Goal: Leave review/rating: Share an evaluation or opinion about a product, service, or content

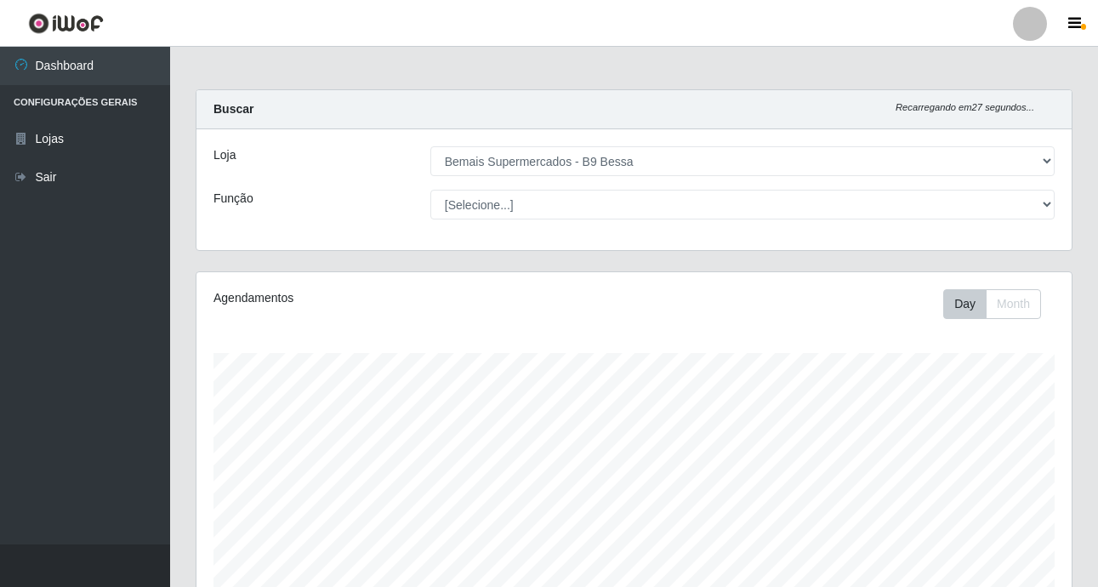
select select "410"
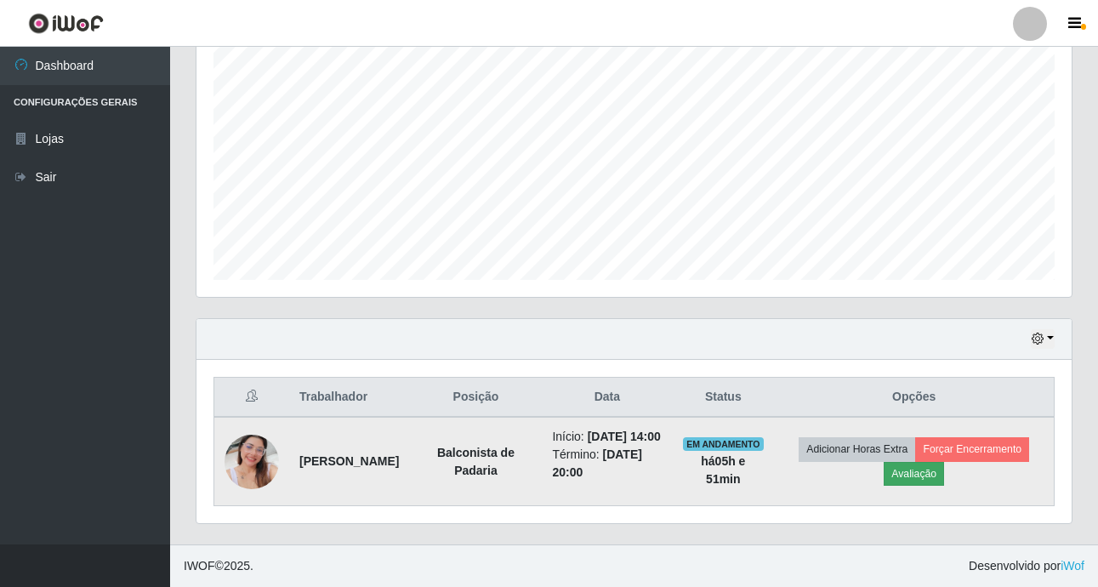
scroll to position [353, 875]
click at [943, 471] on button "Avaliação" at bounding box center [914, 474] width 60 height 24
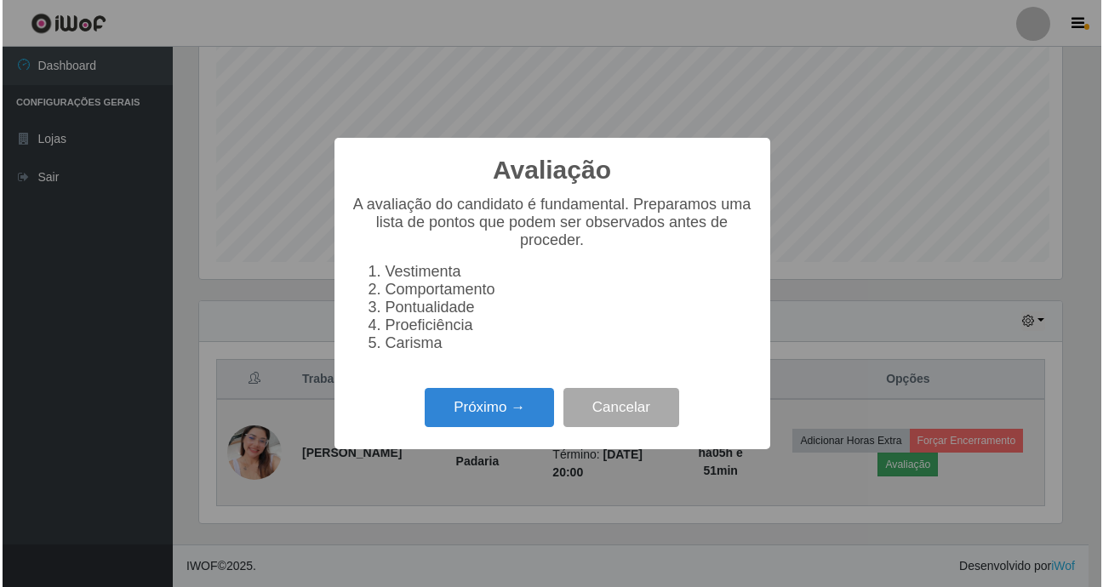
scroll to position [353, 867]
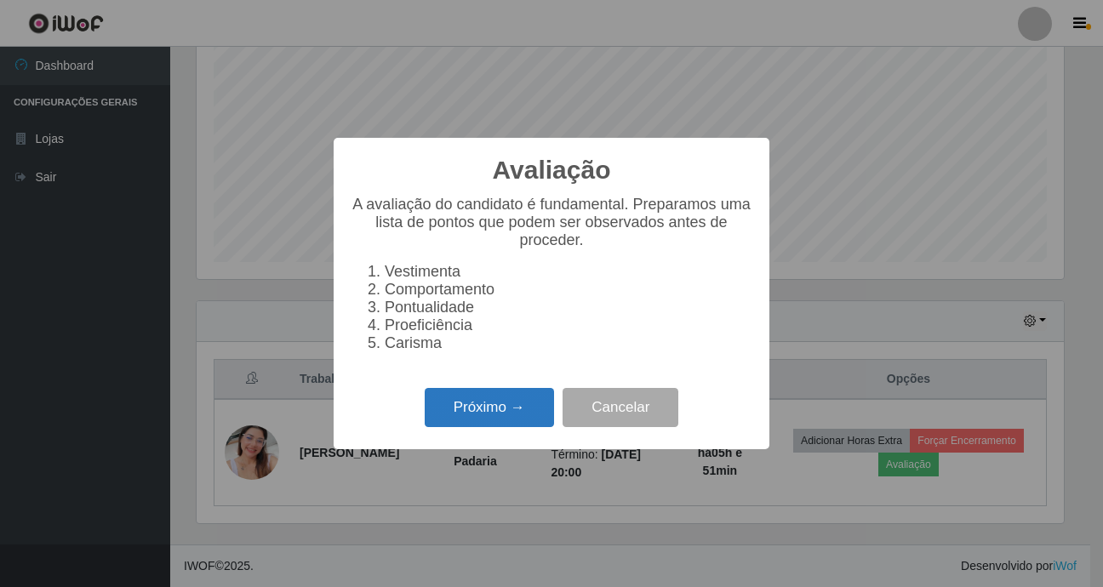
click at [488, 421] on button "Próximo →" at bounding box center [489, 408] width 129 height 40
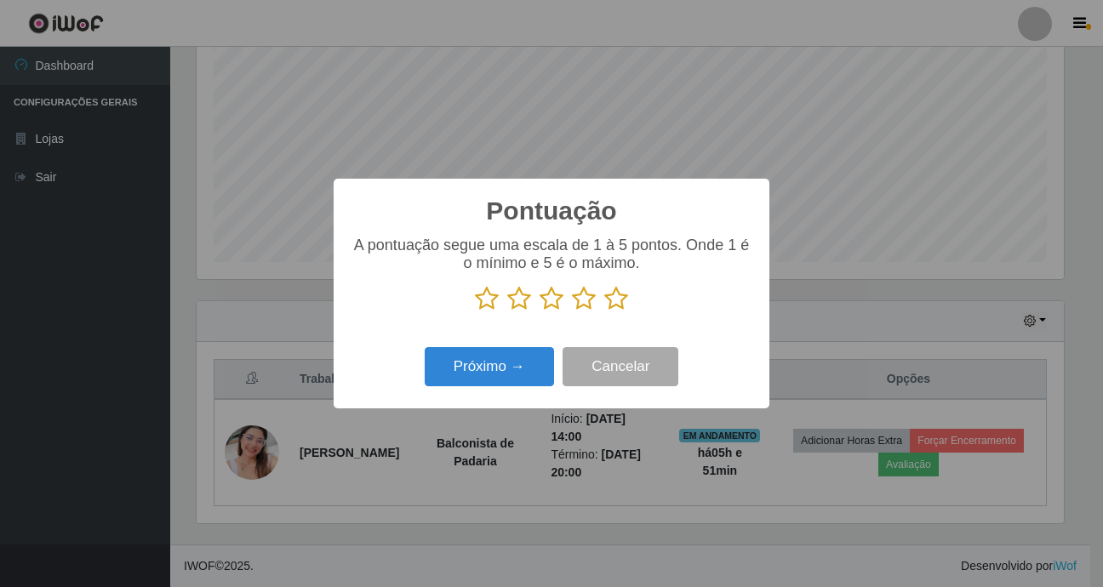
click at [609, 294] on icon at bounding box center [616, 299] width 24 height 26
click at [604, 311] on input "radio" at bounding box center [604, 311] width 0 height 0
click at [449, 377] on button "Próximo →" at bounding box center [489, 367] width 129 height 40
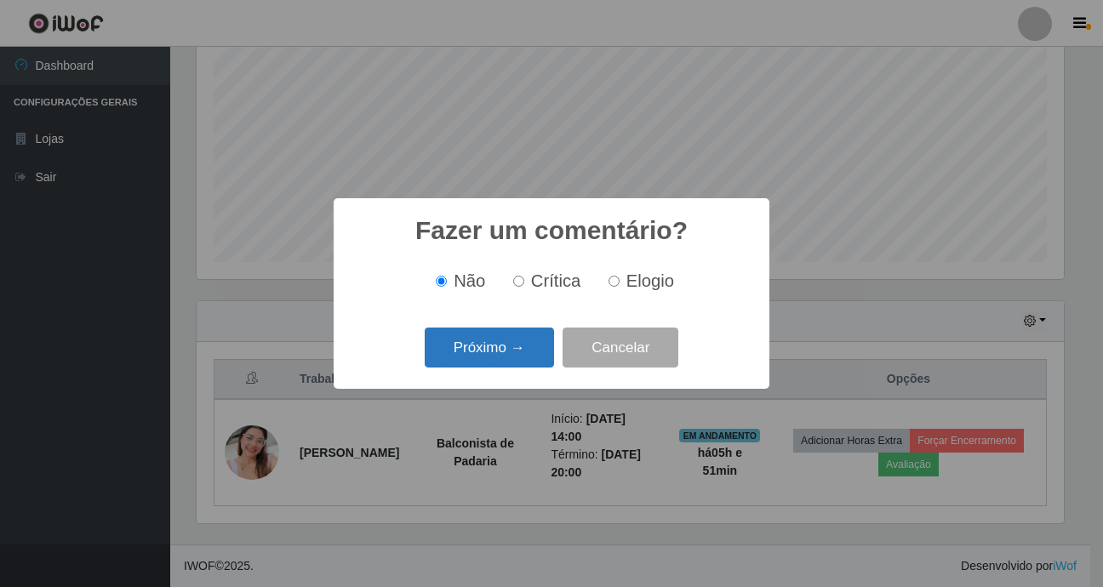
click at [465, 352] on button "Próximo →" at bounding box center [489, 348] width 129 height 40
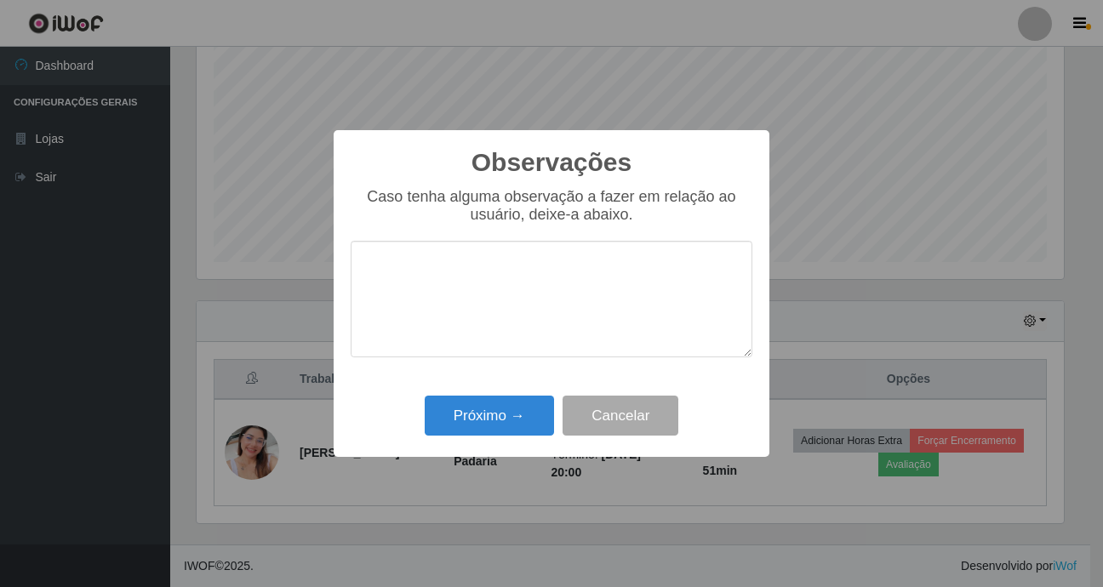
click at [466, 447] on div "Observações × Caso tenha alguma observação a fazer em relação ao usuário, deixe…" at bounding box center [552, 294] width 436 height 328
click at [466, 417] on button "Próximo →" at bounding box center [489, 416] width 129 height 40
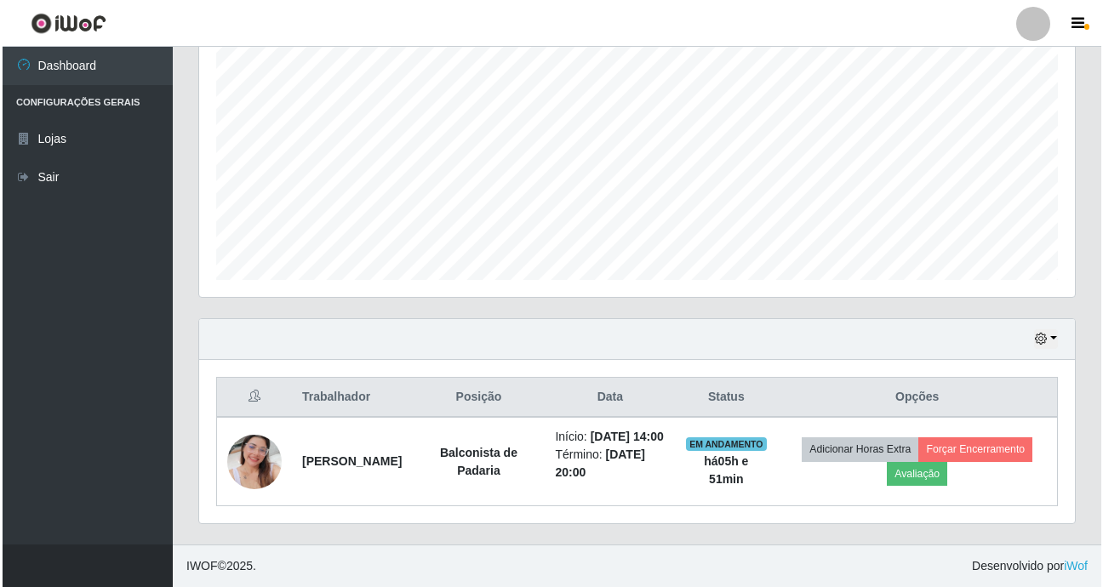
scroll to position [353, 875]
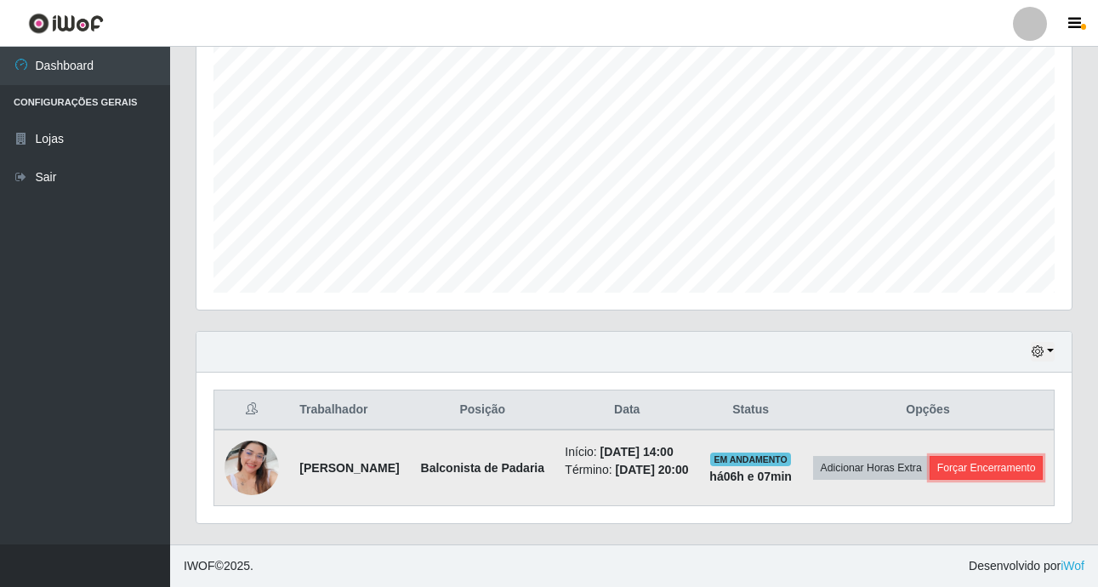
click at [960, 470] on button "Forçar Encerramento" at bounding box center [987, 468] width 114 height 24
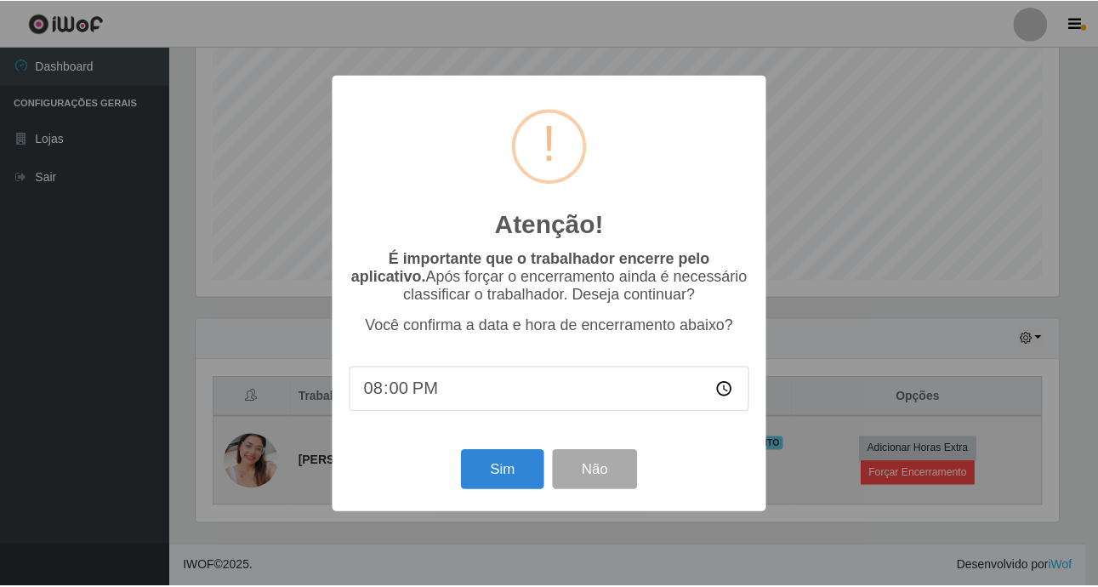
scroll to position [353, 867]
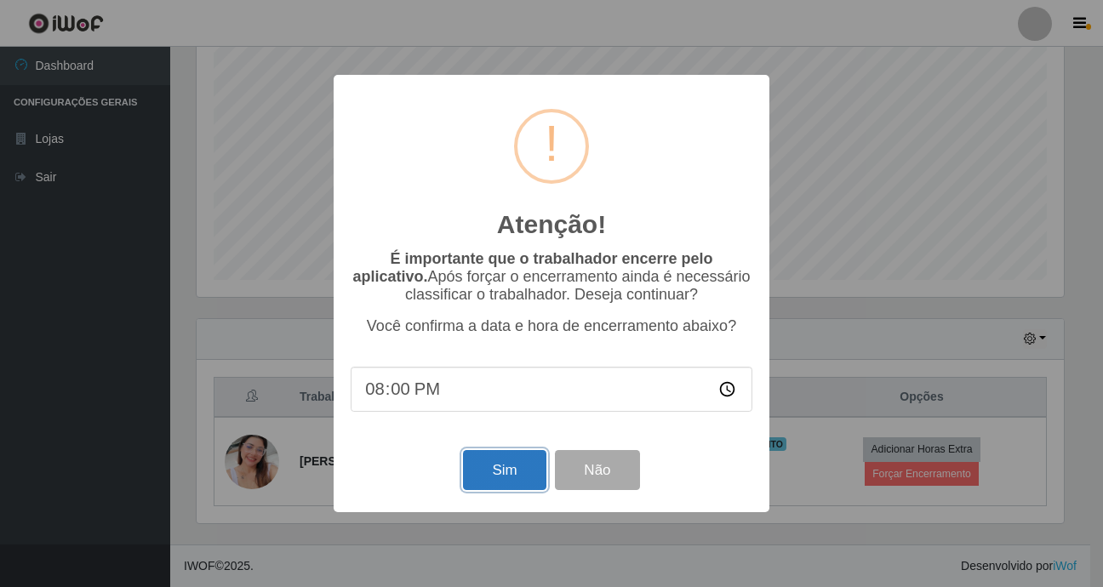
drag, startPoint x: 502, startPoint y: 488, endPoint x: 509, endPoint y: 474, distance: 15.2
click at [506, 487] on button "Sim" at bounding box center [504, 470] width 83 height 40
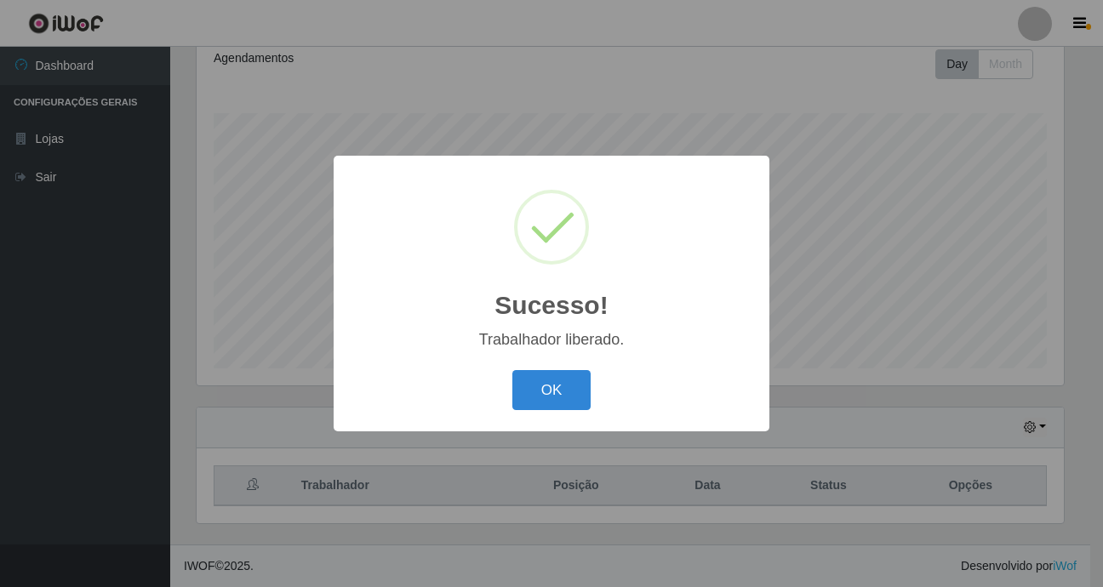
click at [512, 370] on button "OK" at bounding box center [551, 390] width 79 height 40
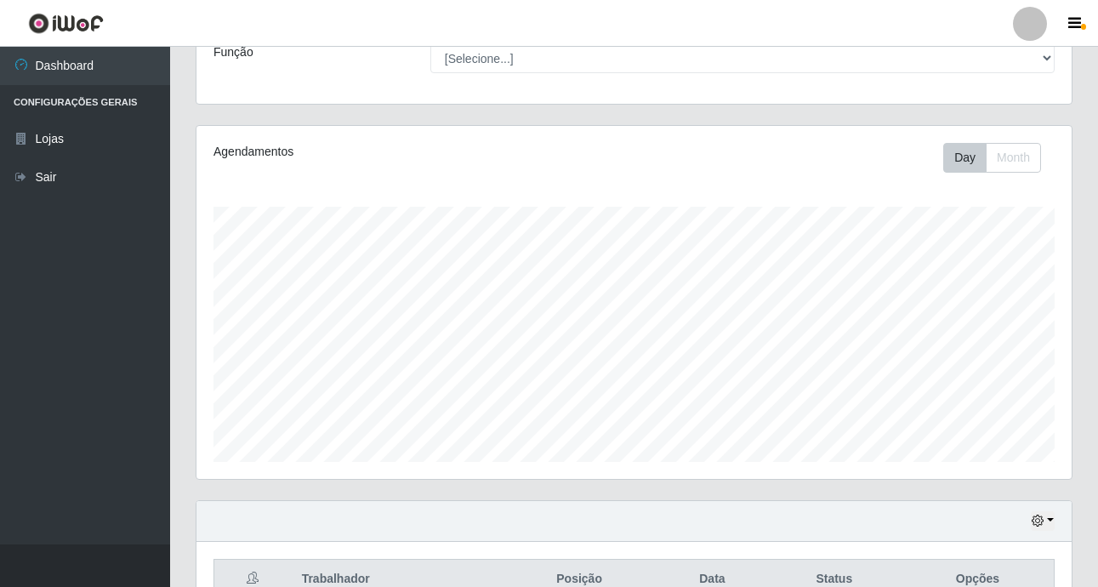
scroll to position [100, 0]
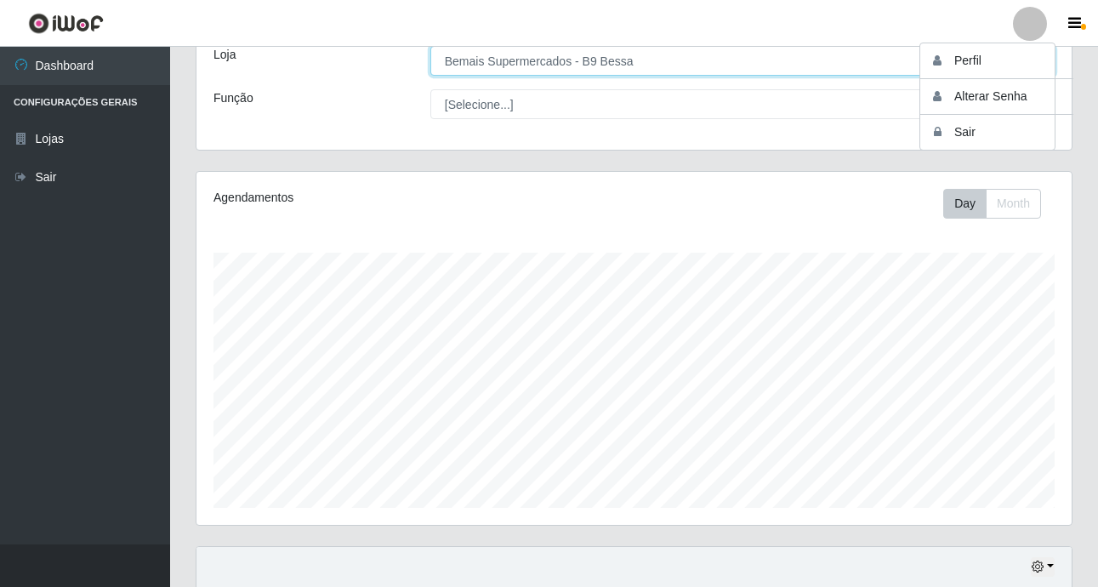
select select "[Selecione...]"
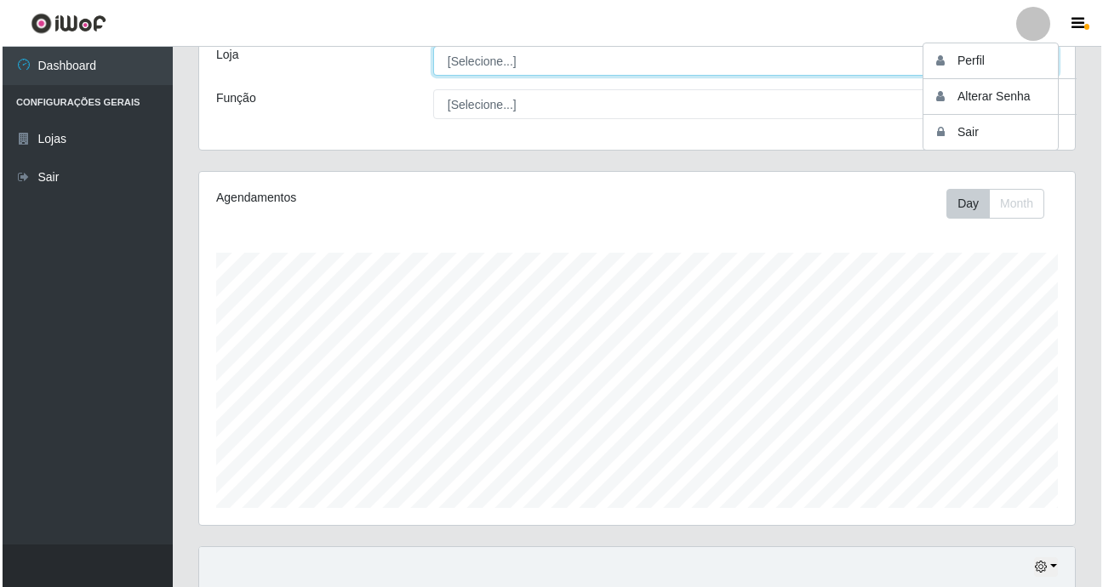
scroll to position [0, 0]
